Goal: Task Accomplishment & Management: Complete application form

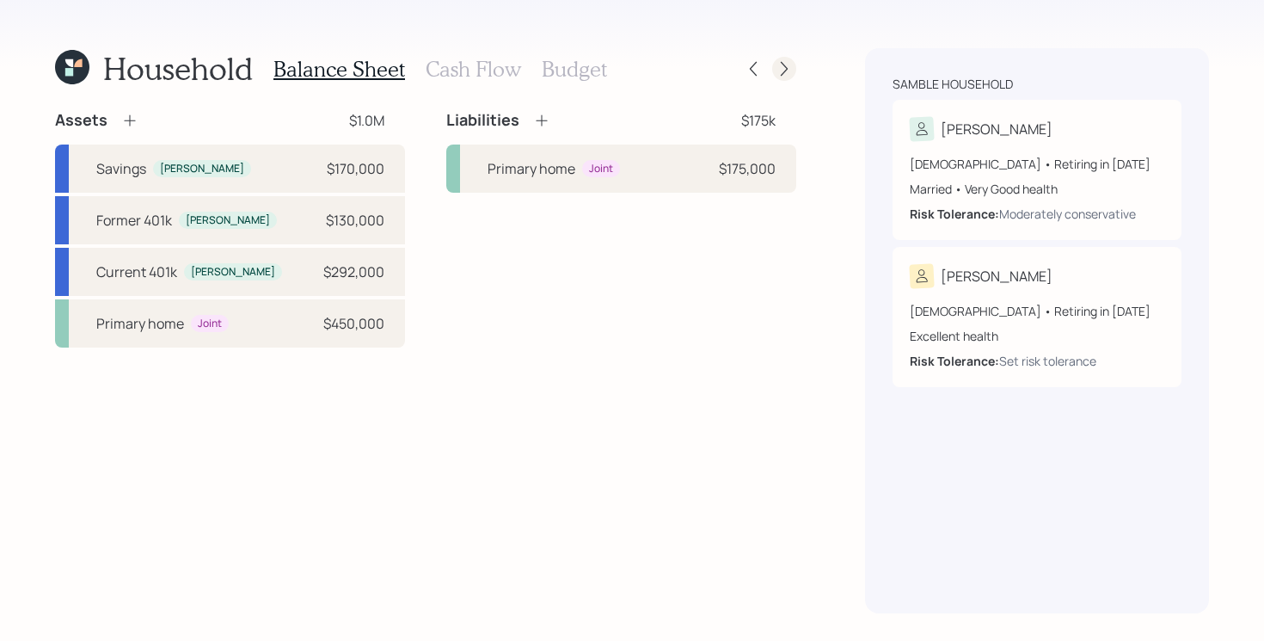
click at [787, 68] on icon at bounding box center [784, 69] width 7 height 15
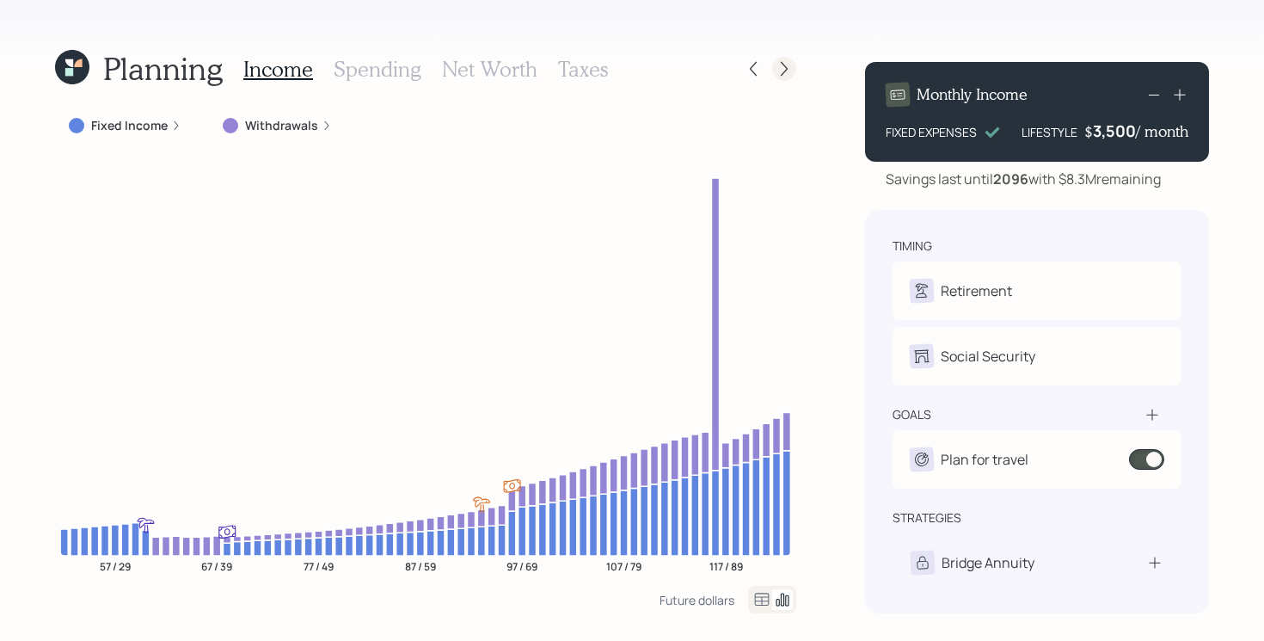
click at [778, 71] on icon at bounding box center [784, 68] width 17 height 17
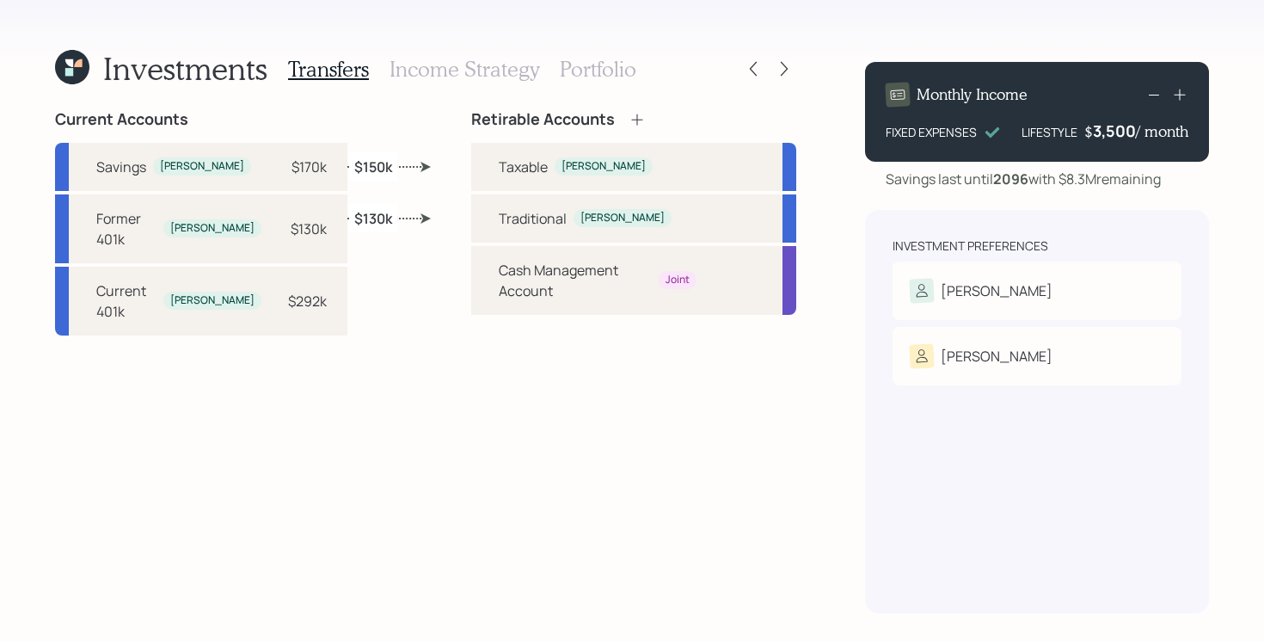
click at [609, 59] on h3 "Portfolio" at bounding box center [598, 69] width 77 height 25
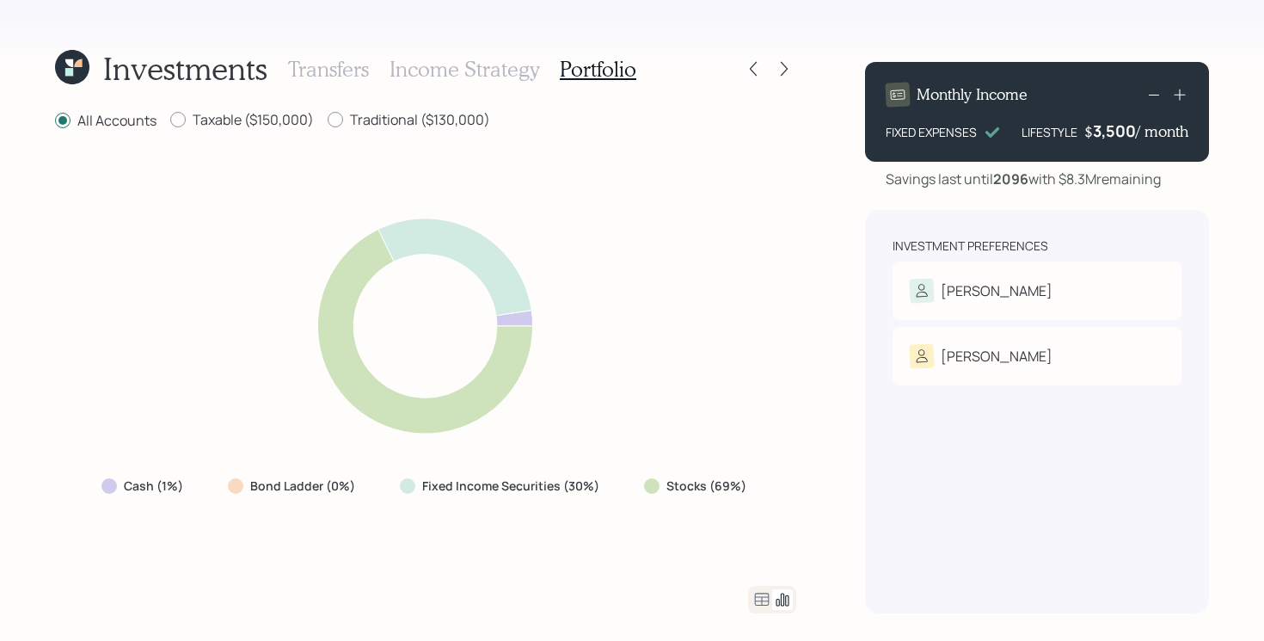
click at [761, 594] on icon at bounding box center [761, 599] width 21 height 21
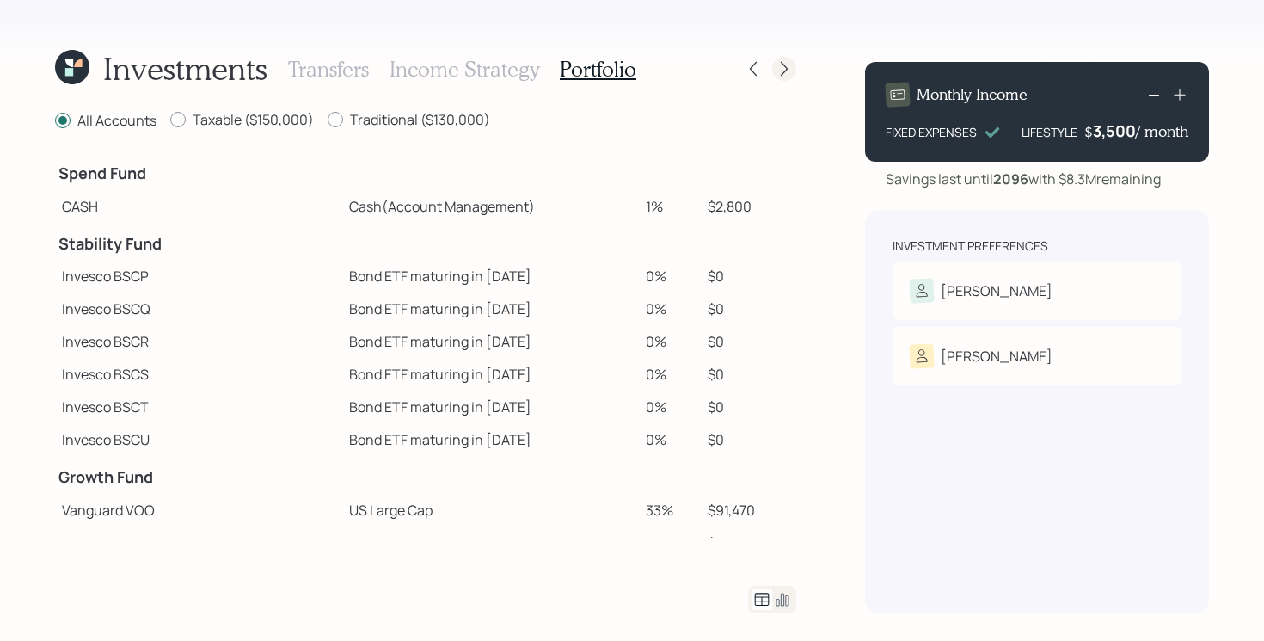
click at [781, 67] on icon at bounding box center [784, 68] width 17 height 17
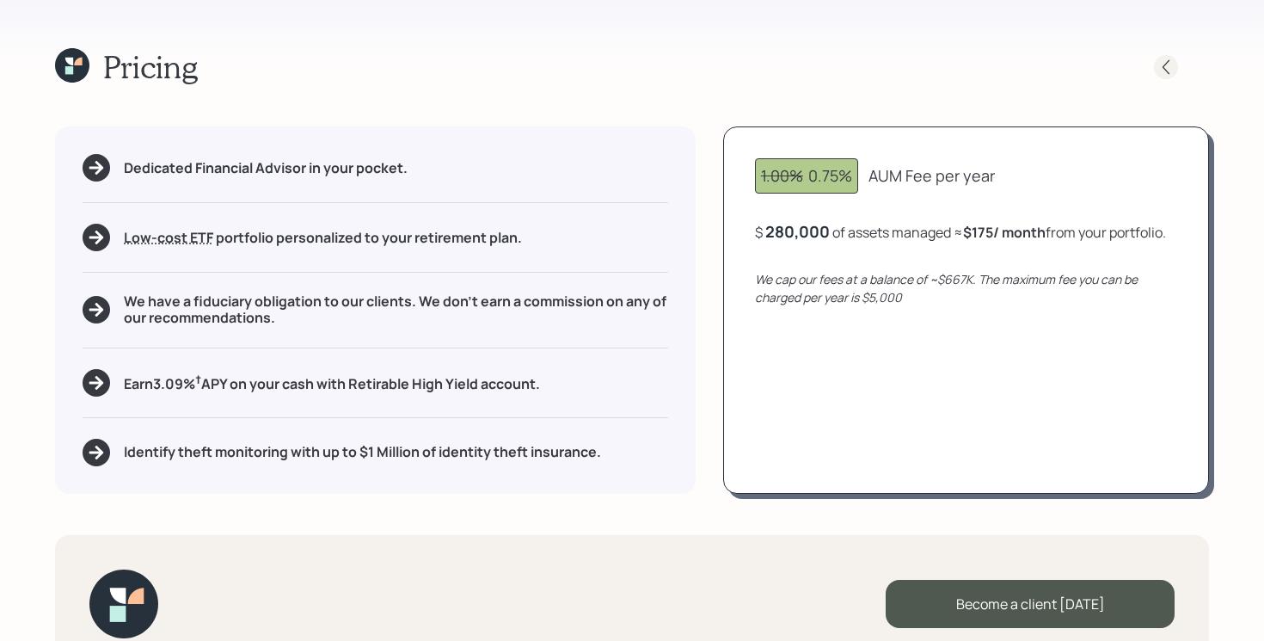
click at [1164, 71] on icon at bounding box center [1165, 66] width 17 height 17
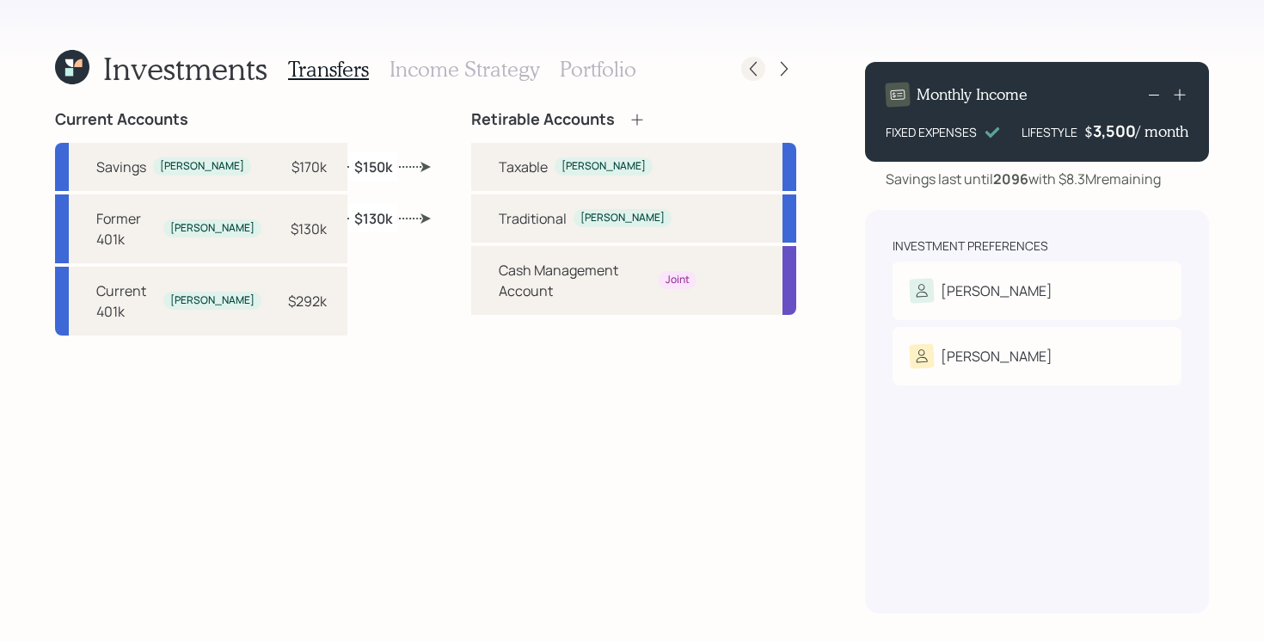
click at [759, 74] on icon at bounding box center [753, 68] width 17 height 17
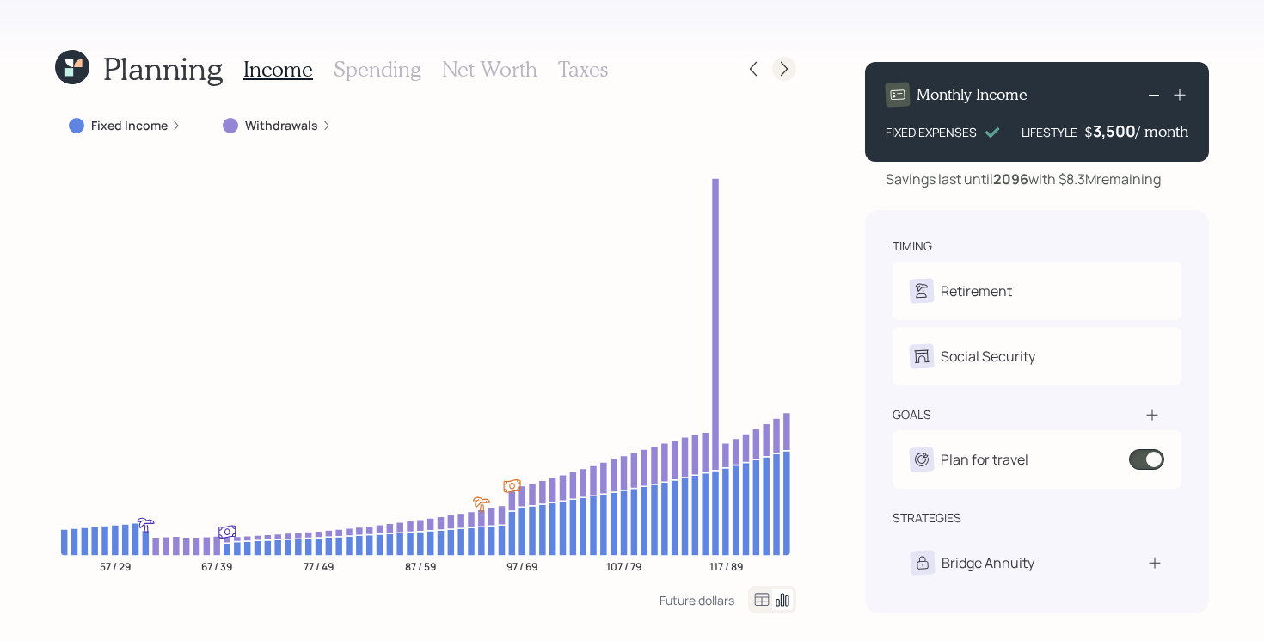
click at [778, 64] on icon at bounding box center [784, 68] width 17 height 17
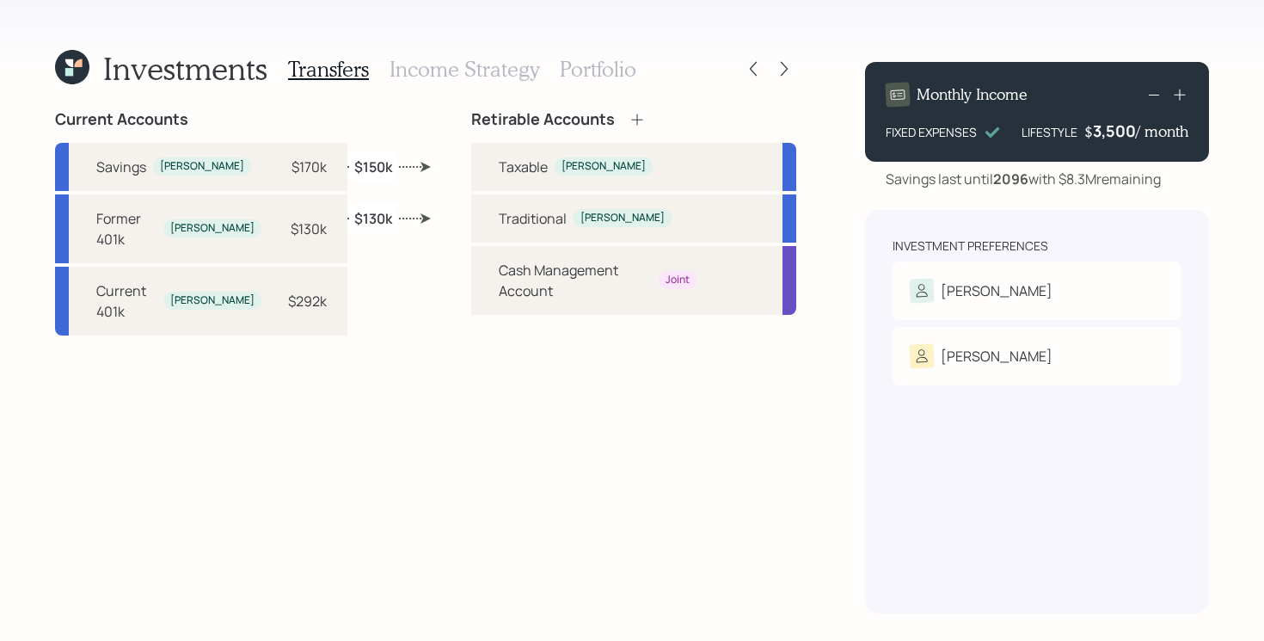
click at [585, 64] on h3 "Portfolio" at bounding box center [598, 69] width 77 height 25
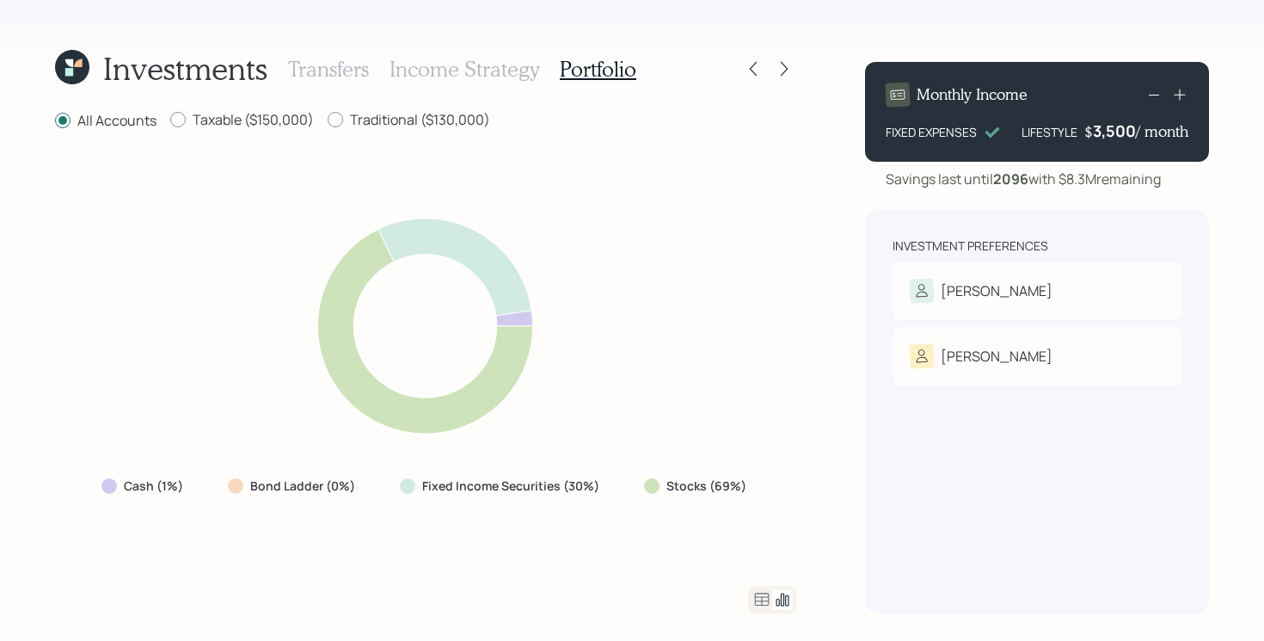
click at [761, 597] on icon at bounding box center [762, 598] width 15 height 13
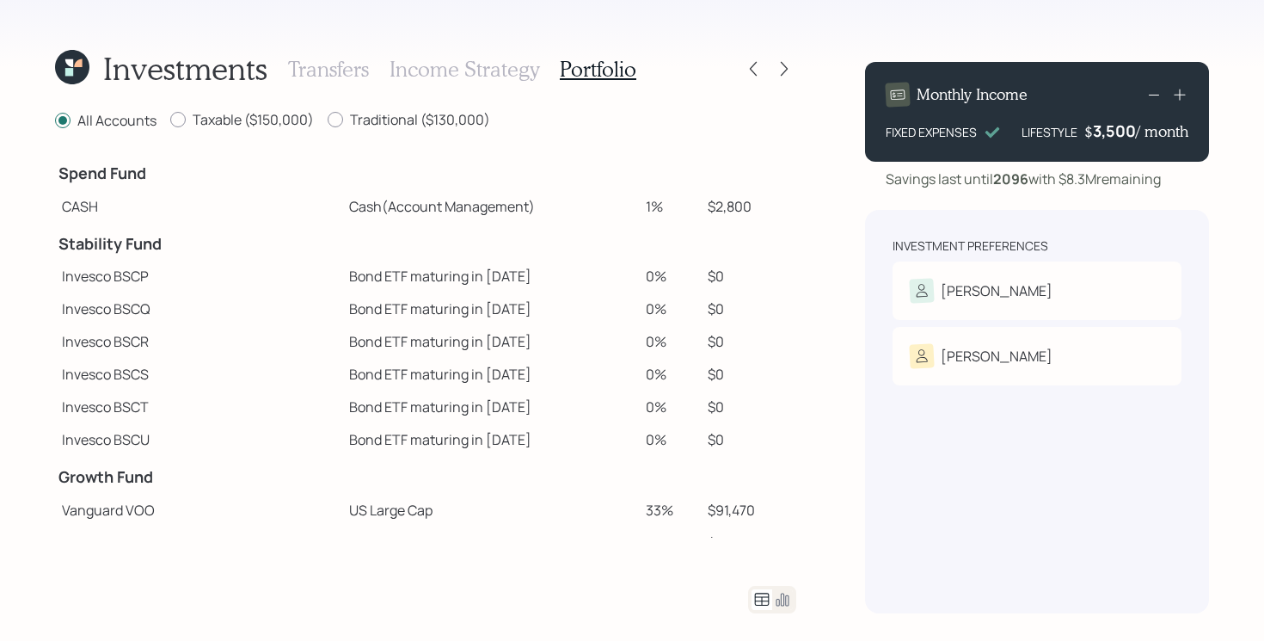
click at [68, 76] on icon at bounding box center [69, 72] width 8 height 8
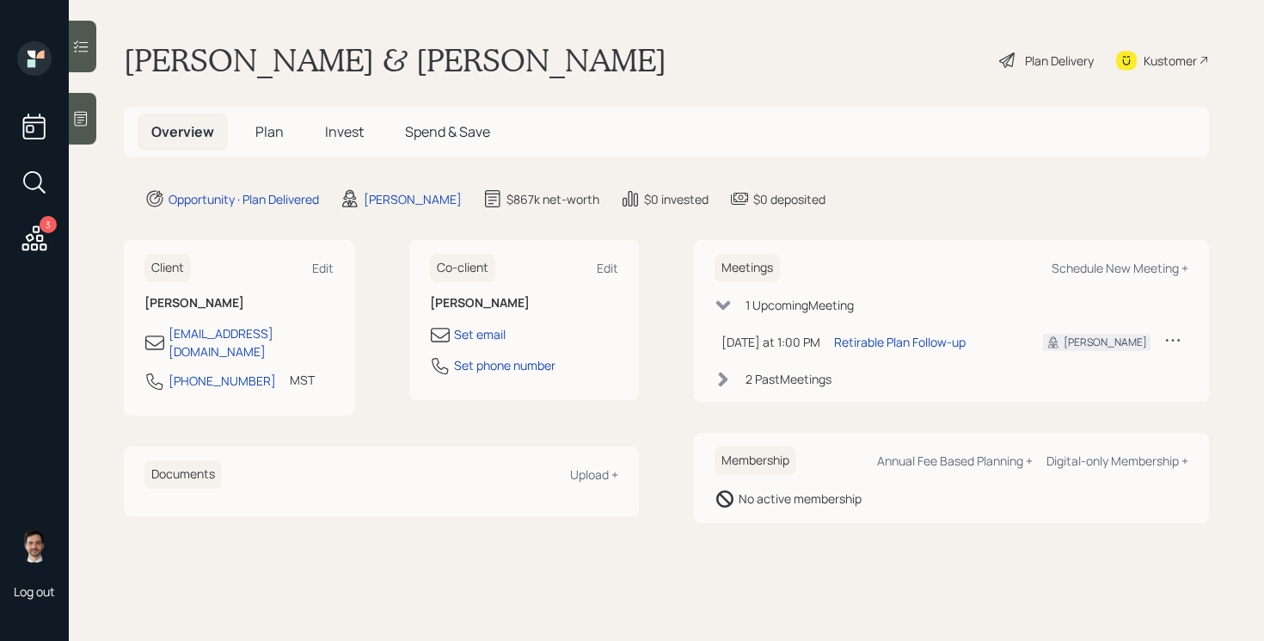
click at [273, 128] on span "Plan" at bounding box center [269, 131] width 28 height 19
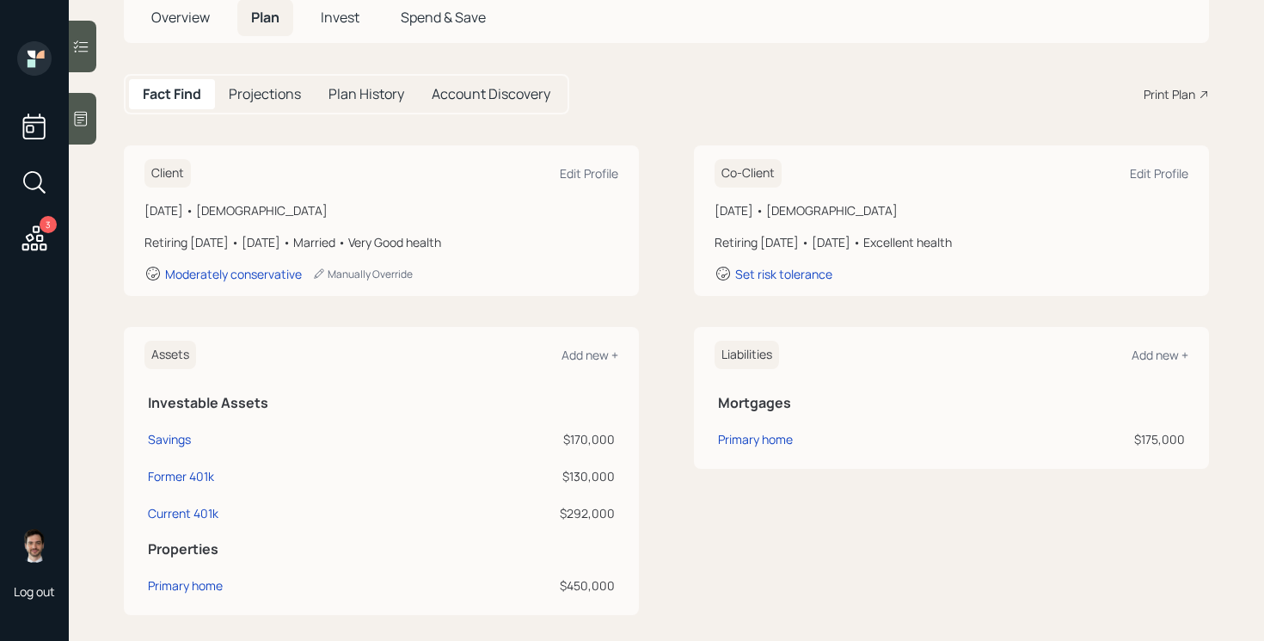
scroll to position [120, 0]
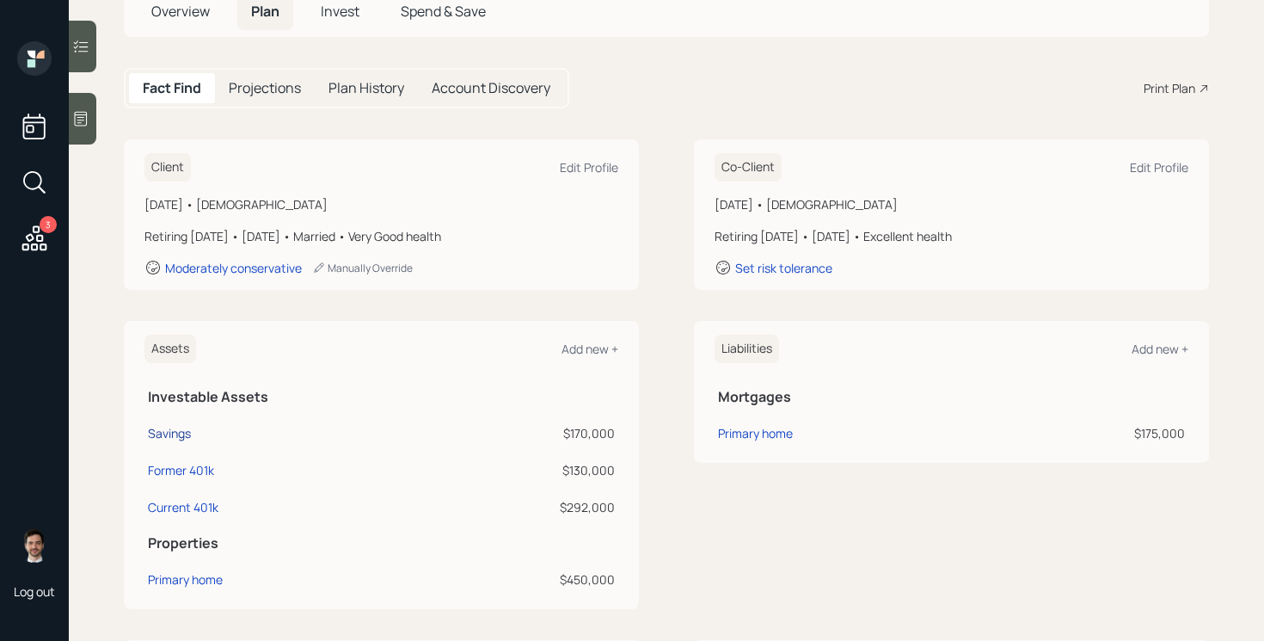
click at [172, 434] on div "Savings" at bounding box center [169, 433] width 43 height 18
select select "taxable"
select select "balanced"
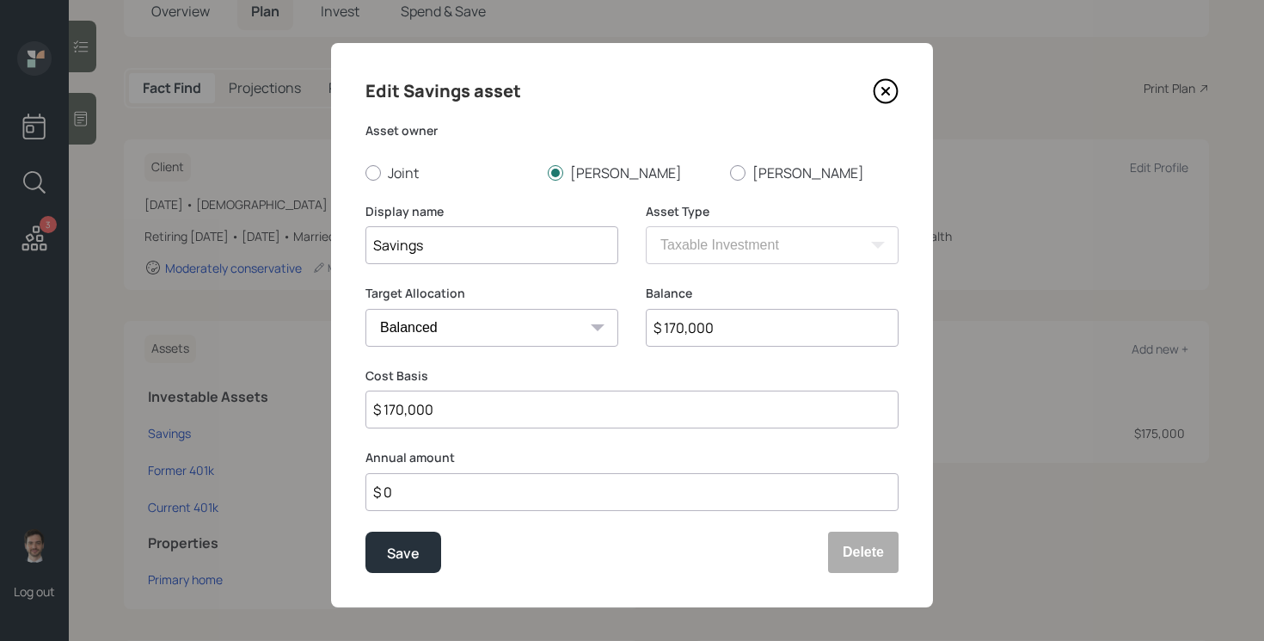
click at [801, 327] on input "$ 170,000" at bounding box center [772, 328] width 253 height 38
type input "$ 166,000"
click at [365, 531] on button "Save" at bounding box center [403, 551] width 76 height 41
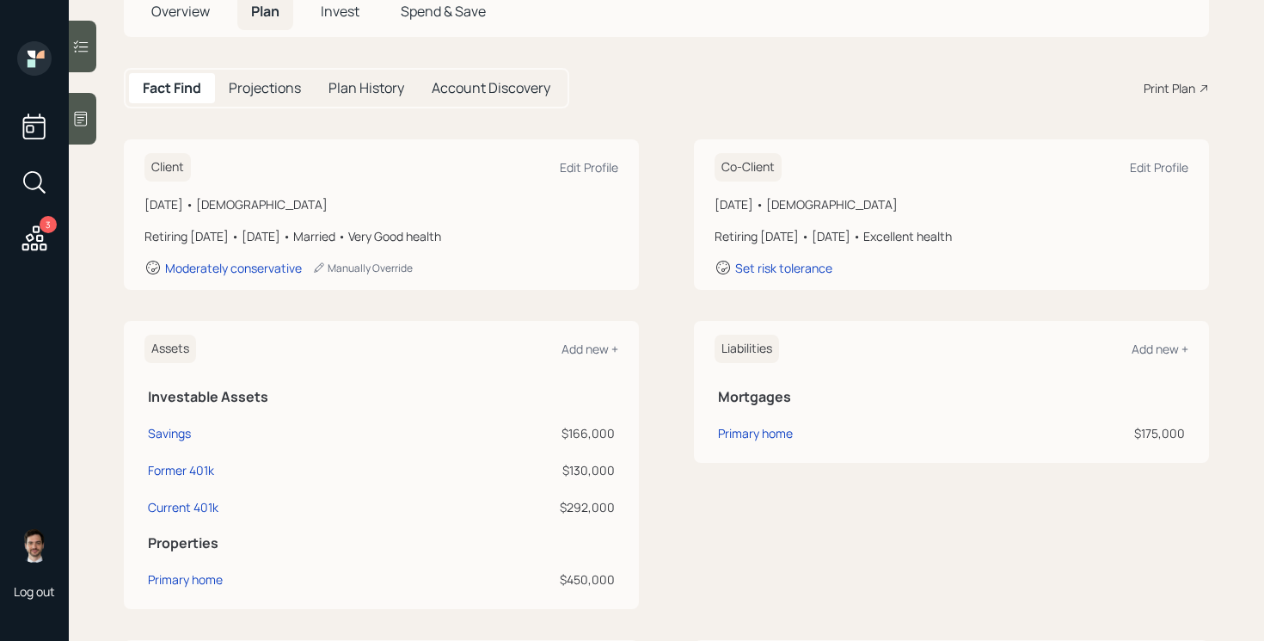
click at [672, 361] on div "Assets Add new + Investable Assets Savings $166,000 Former 401k $130,000 Curren…" at bounding box center [666, 465] width 1085 height 288
click at [651, 402] on div "Assets Add new + Investable Assets Savings $166,000 Former 401k $130,000 Curren…" at bounding box center [666, 465] width 1085 height 288
click at [677, 367] on div "Assets Add new + Investable Assets Savings $166,000 Former 401k $130,000 Curren…" at bounding box center [666, 465] width 1085 height 288
click at [669, 107] on div "Fact Find Projections Plan History Account Discovery Print Plan" at bounding box center [666, 88] width 1085 height 40
click at [646, 240] on div "Client Edit Profile [DATE] • [DEMOGRAPHIC_DATA] Retiring [DATE] • [DATE] • Marr…" at bounding box center [666, 214] width 1085 height 150
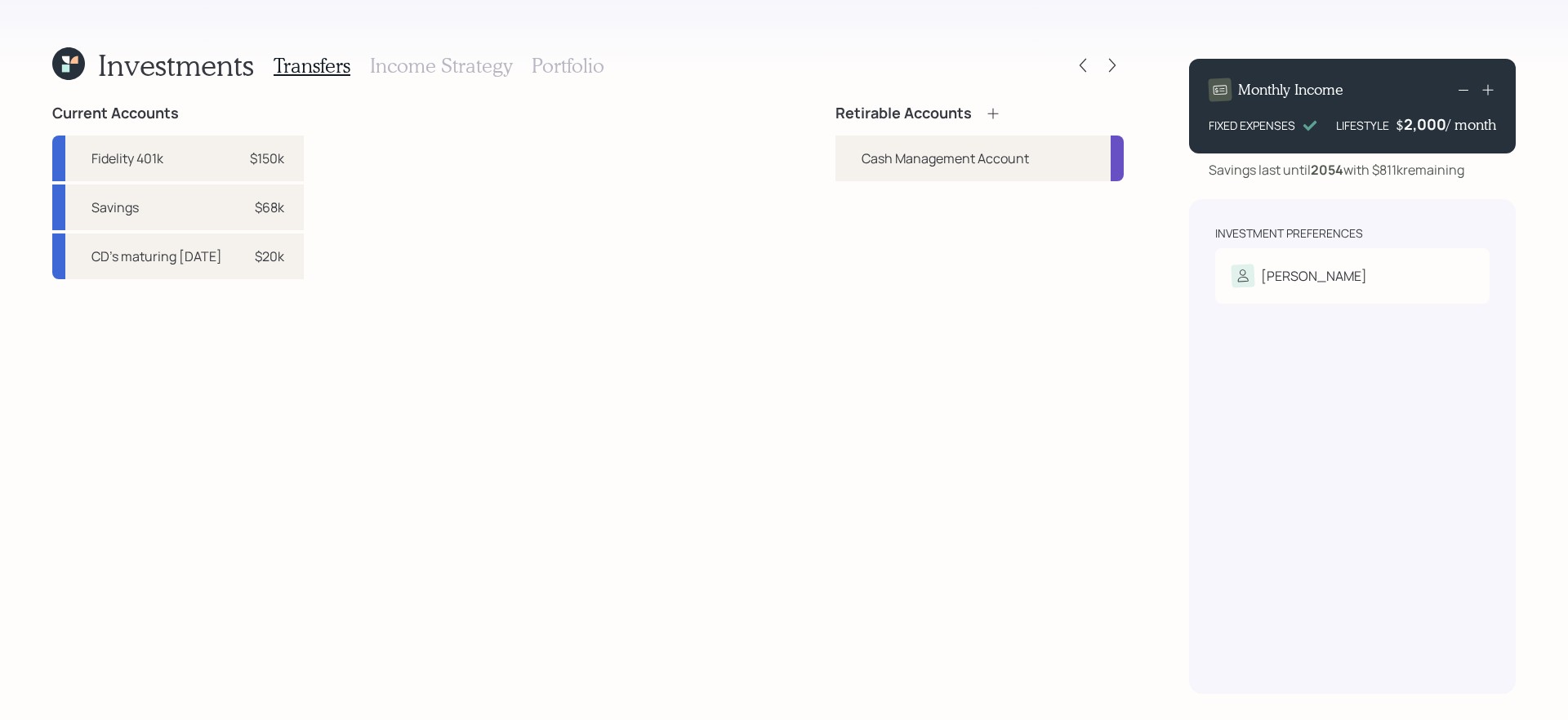
click at [594, 83] on div "Transfers Income Strategy Portfolio" at bounding box center [439, 65] width 331 height 39
